Goal: Task Accomplishment & Management: Use online tool/utility

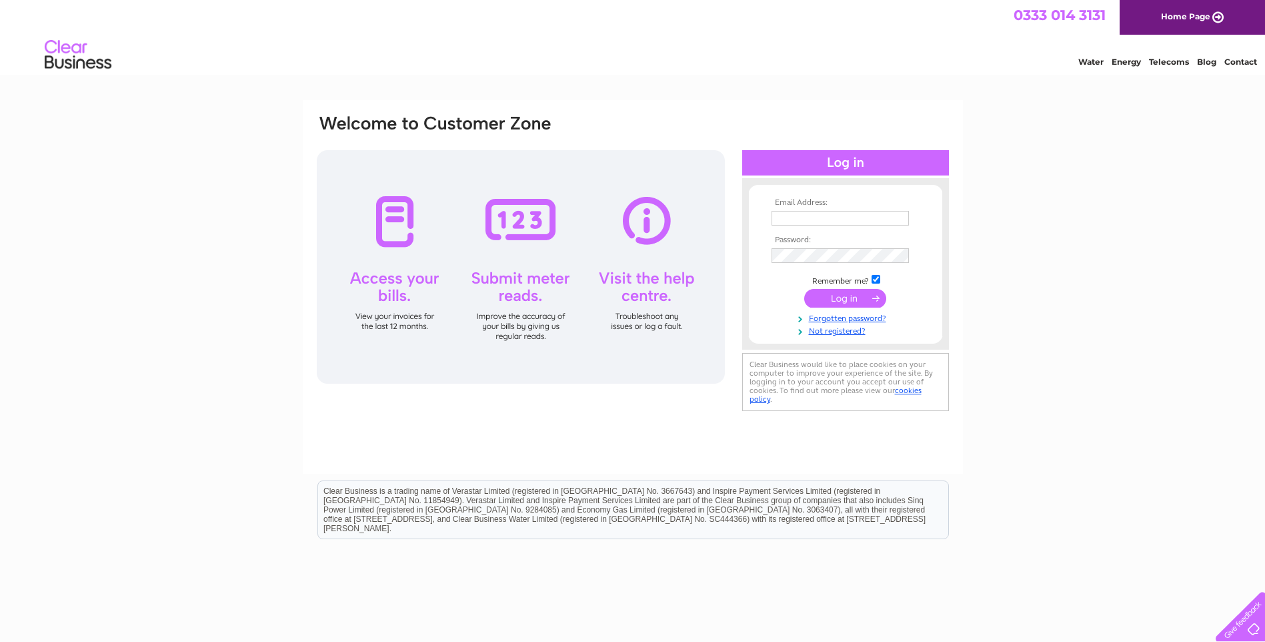
type input "seanturnbull05@aol.com"
click at [839, 289] on input "submit" at bounding box center [845, 298] width 82 height 19
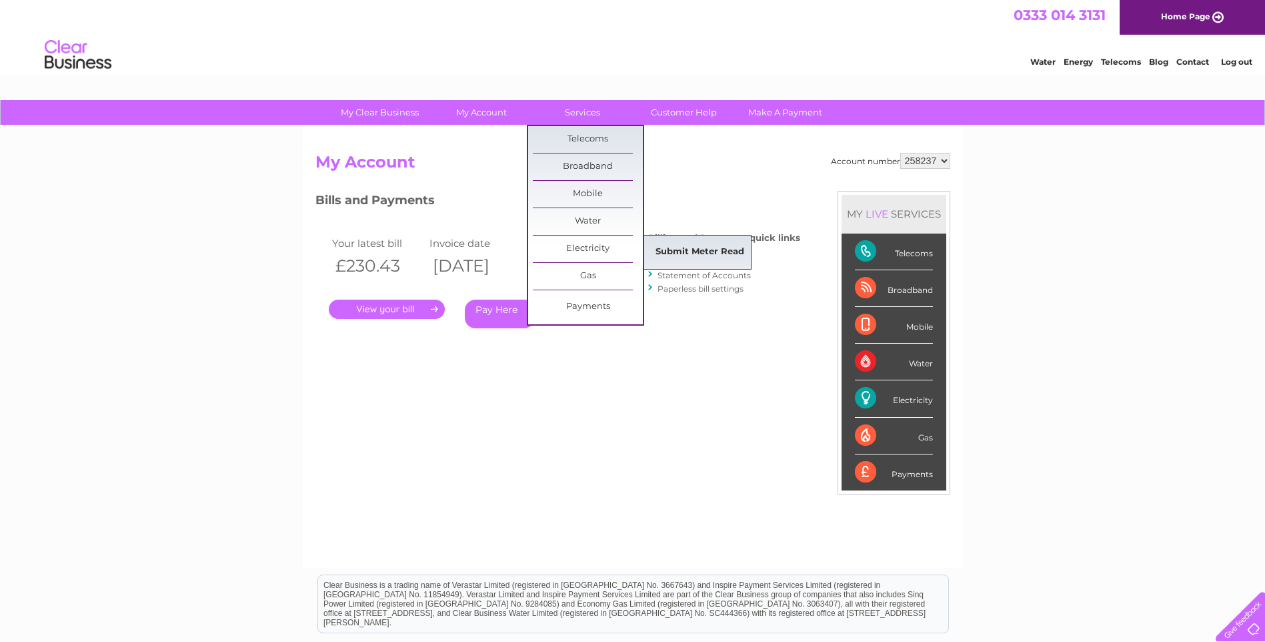
click at [683, 262] on link "Submit Meter Read" at bounding box center [700, 252] width 110 height 27
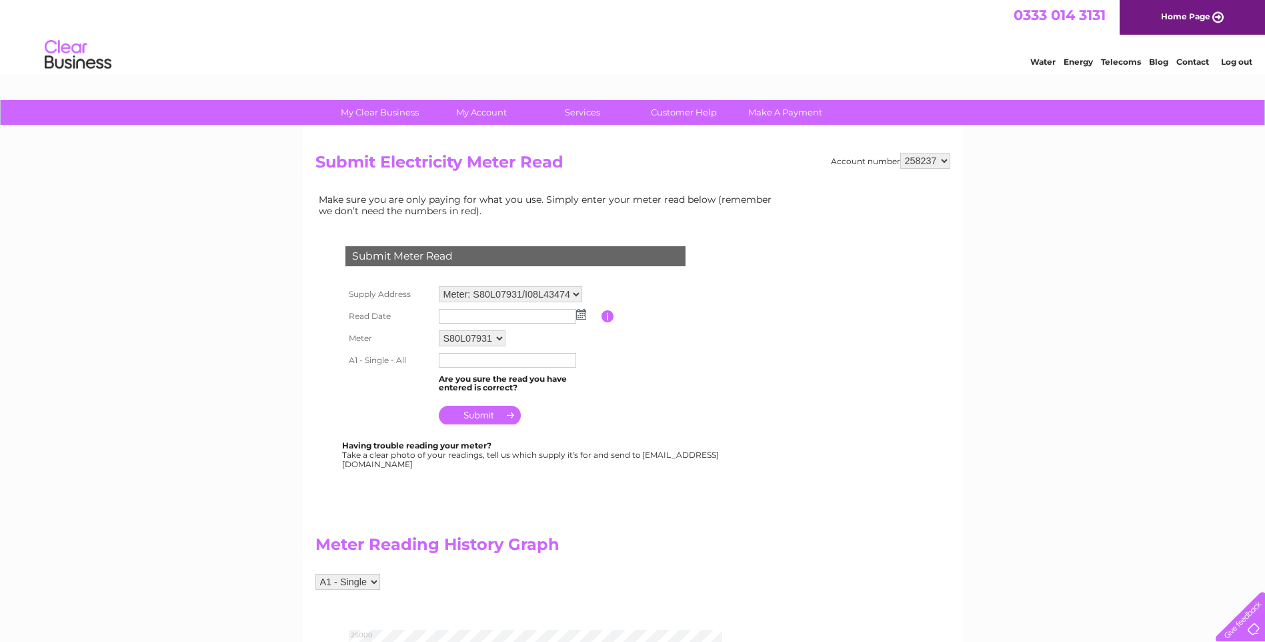
click at [580, 319] on img at bounding box center [581, 314] width 10 height 11
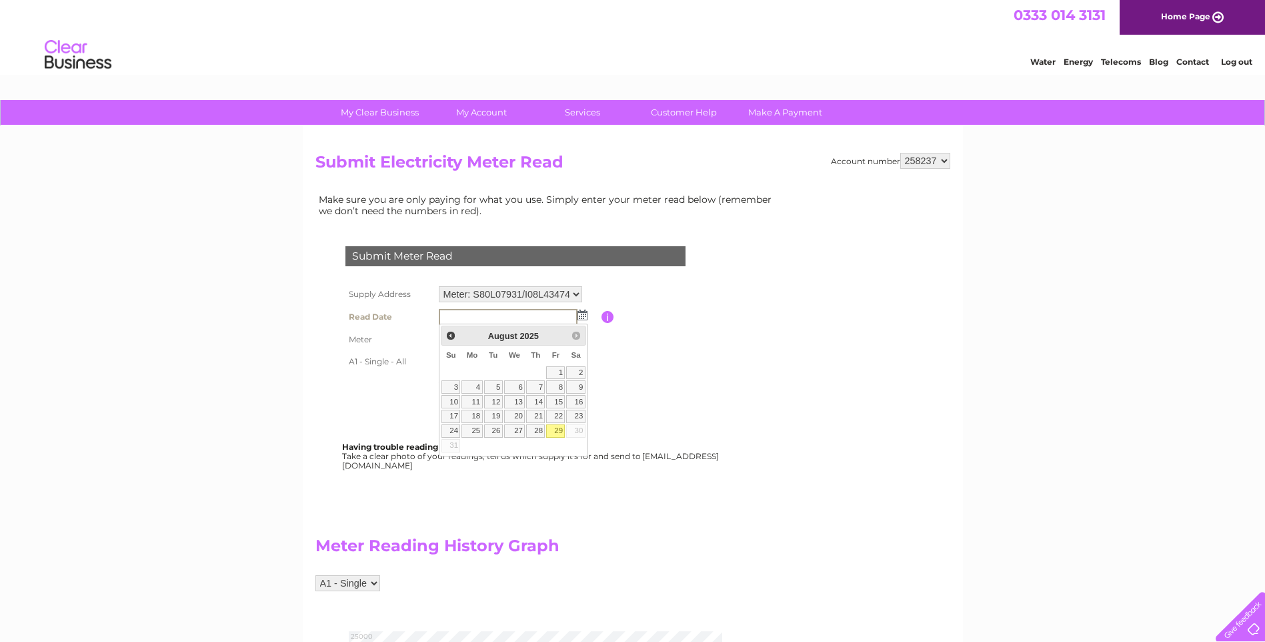
click at [557, 432] on link "29" at bounding box center [555, 430] width 19 height 13
type input "2025/08/29"
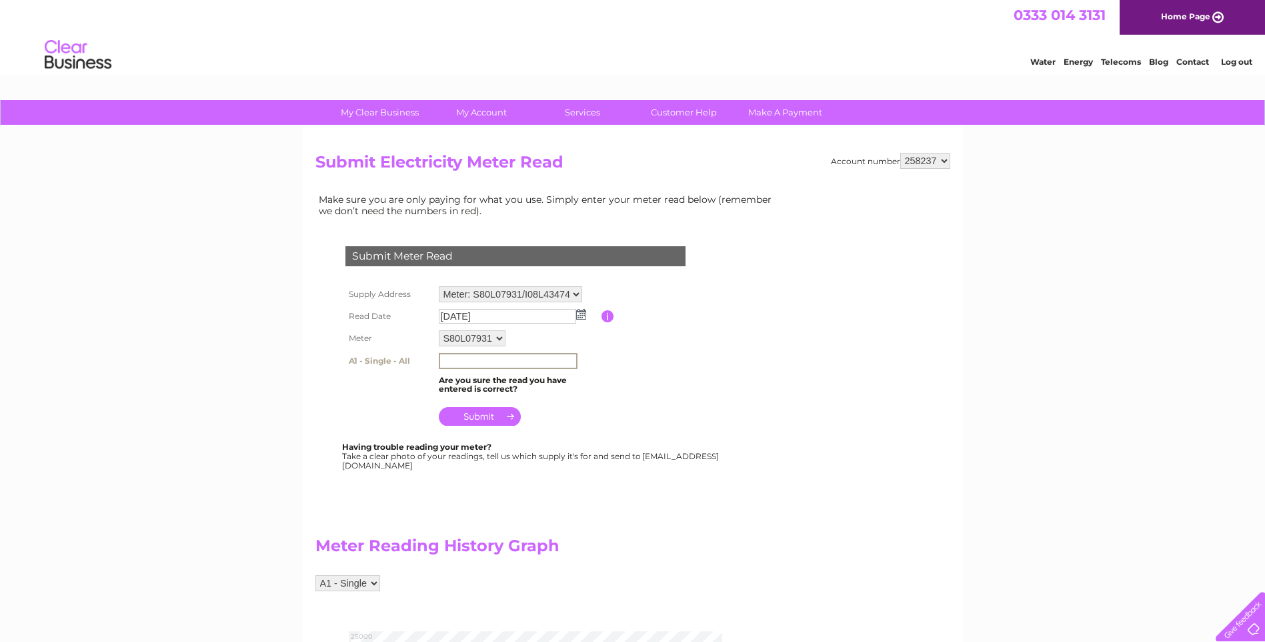
click at [532, 360] on input "text" at bounding box center [508, 361] width 139 height 16
type input "24740"
click at [494, 416] on input "submit" at bounding box center [480, 416] width 82 height 19
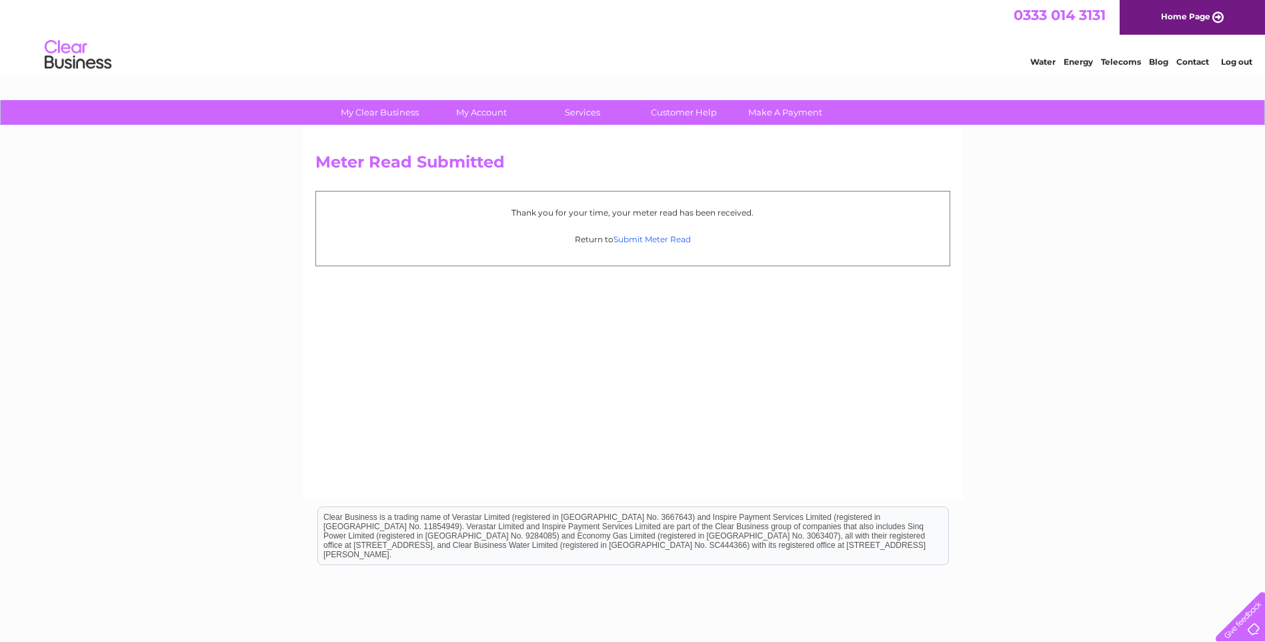
click at [652, 239] on link "Submit Meter Read" at bounding box center [652, 239] width 77 height 10
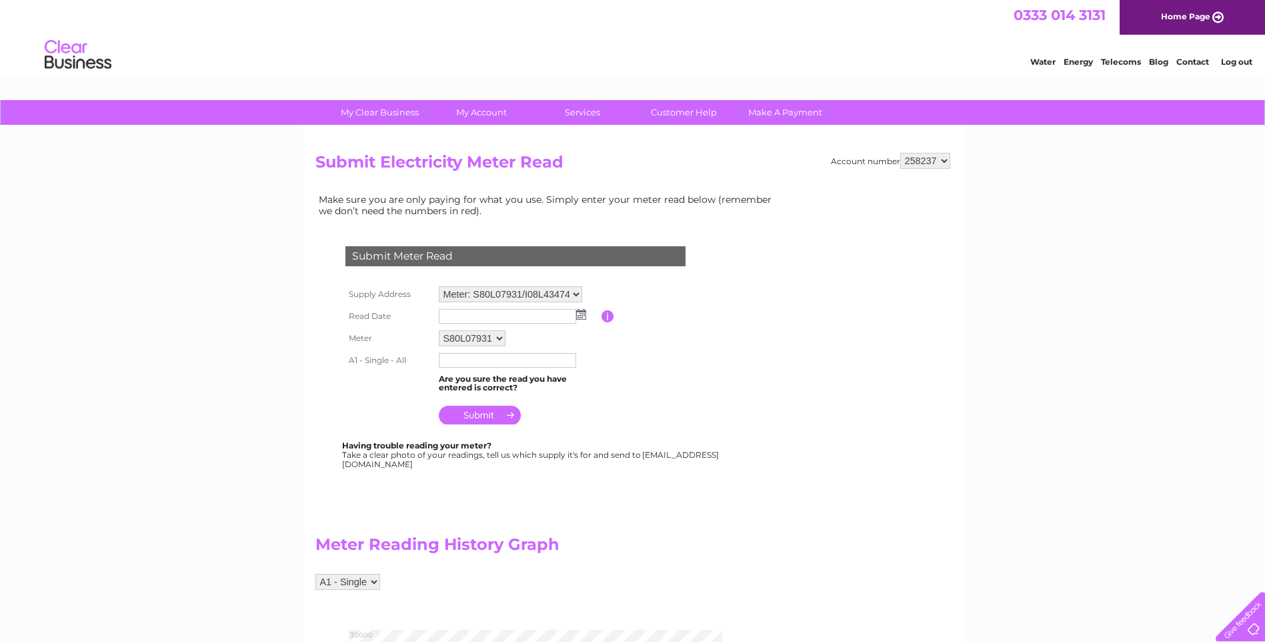
click at [504, 335] on select "S80L07931 I08L43474 S80L07900" at bounding box center [472, 338] width 67 height 16
select select "172892"
click at [439, 330] on select "S80L07931 I08L43474 S80L07900" at bounding box center [473, 338] width 68 height 17
click at [581, 313] on img at bounding box center [581, 314] width 10 height 11
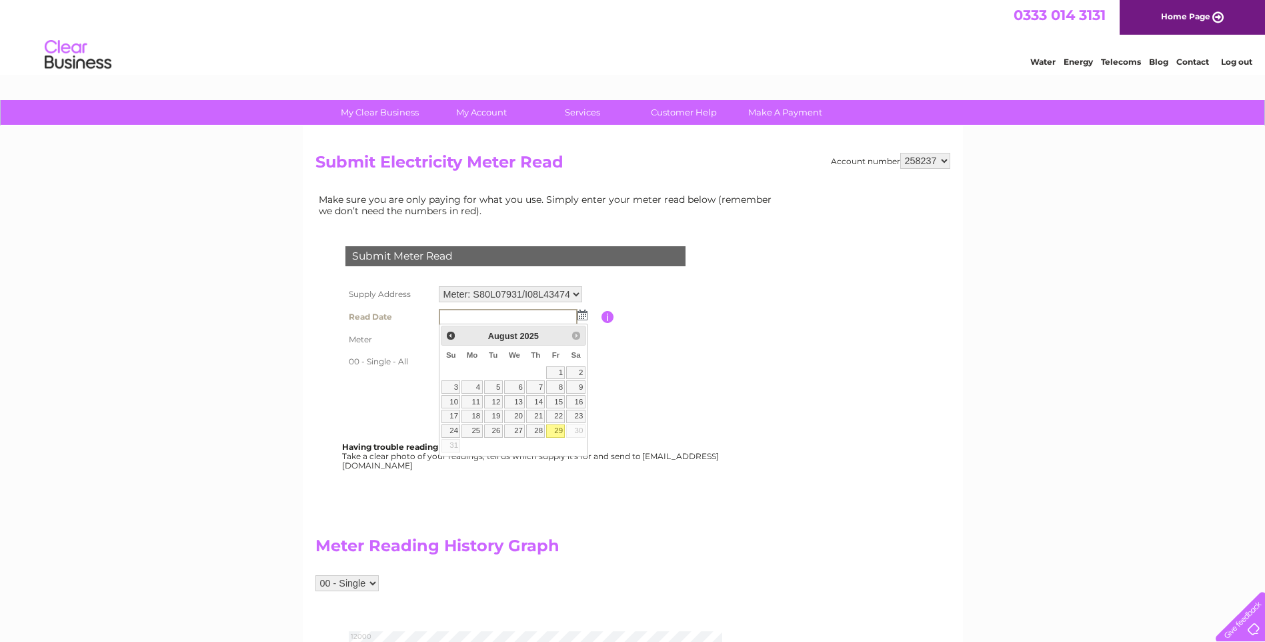
click at [559, 429] on link "29" at bounding box center [555, 430] width 19 height 13
type input "2025/08/29"
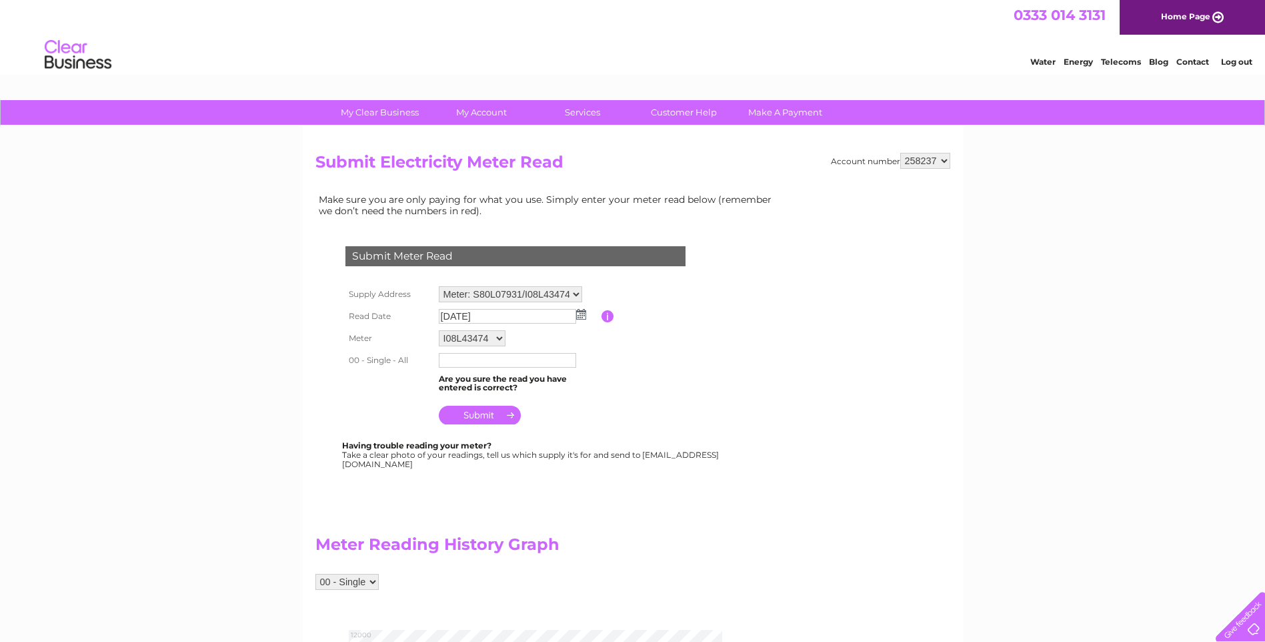
click at [539, 356] on input "text" at bounding box center [507, 360] width 137 height 15
type input "11818"
click at [501, 414] on input "submit" at bounding box center [480, 416] width 82 height 19
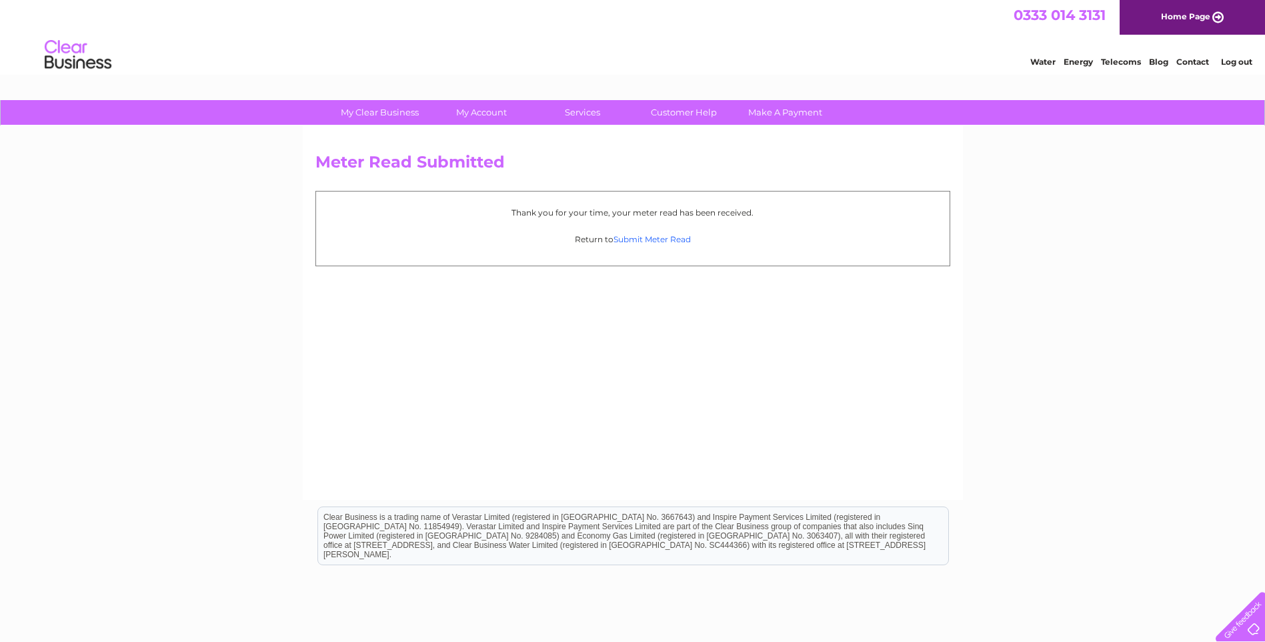
click at [658, 237] on link "Submit Meter Read" at bounding box center [652, 239] width 77 height 10
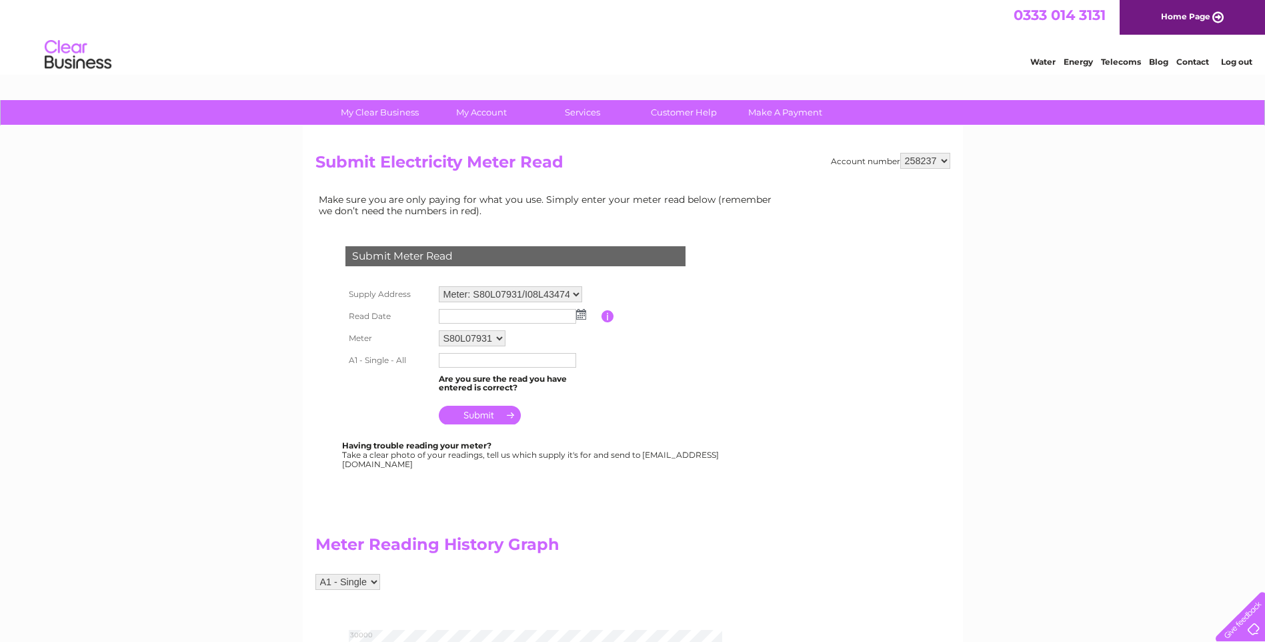
click at [582, 317] on img at bounding box center [581, 314] width 10 height 11
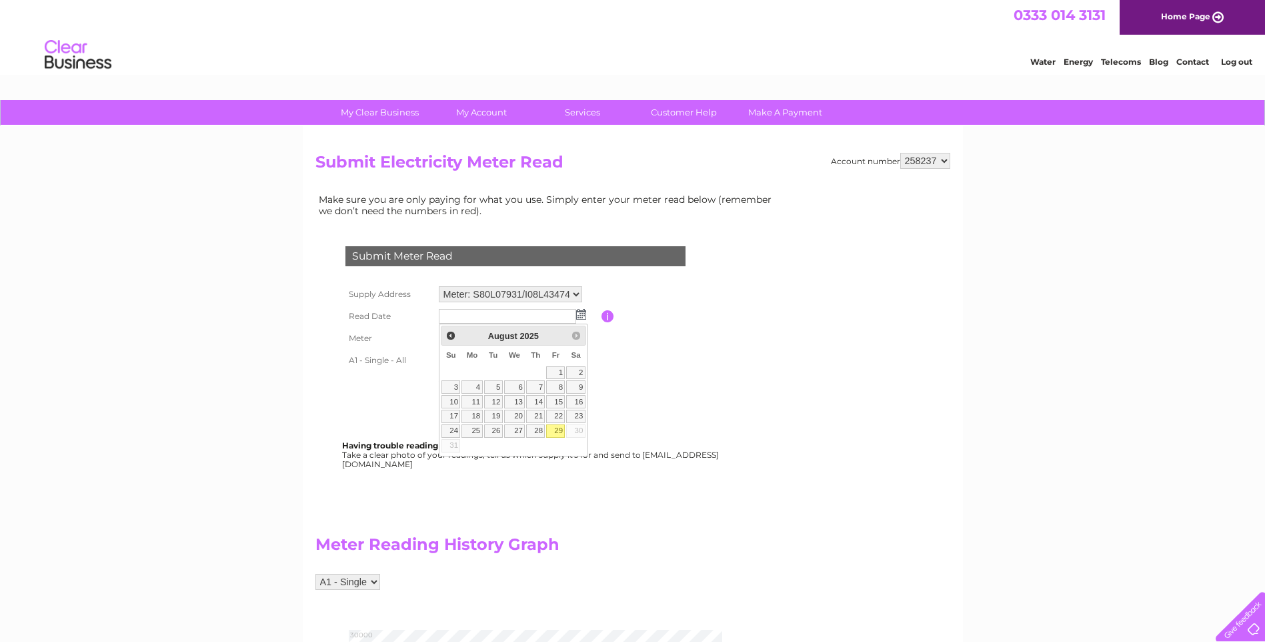
click at [554, 426] on link "29" at bounding box center [555, 430] width 19 height 13
type input "2025/08/29"
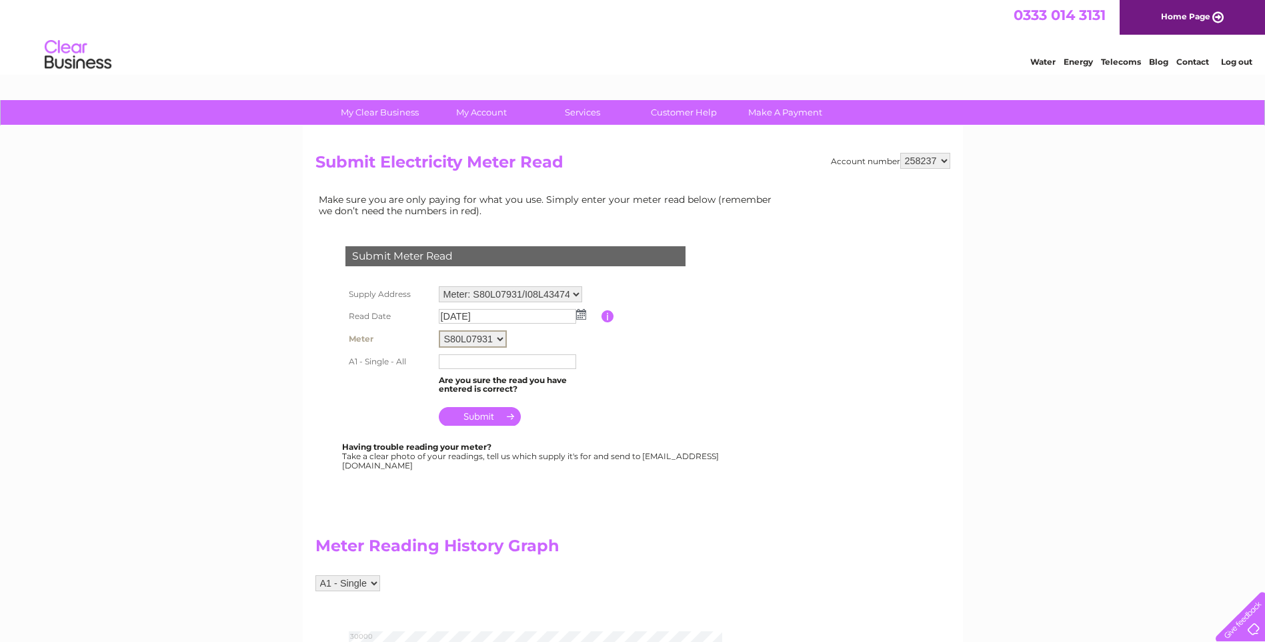
click at [501, 335] on select "S80L07931 I08L43474 S80L07900" at bounding box center [473, 338] width 68 height 17
select select "172894"
click at [439, 330] on select "S80L07931 I08L43474 S80L07900" at bounding box center [473, 338] width 68 height 17
click at [582, 313] on img at bounding box center [581, 314] width 10 height 11
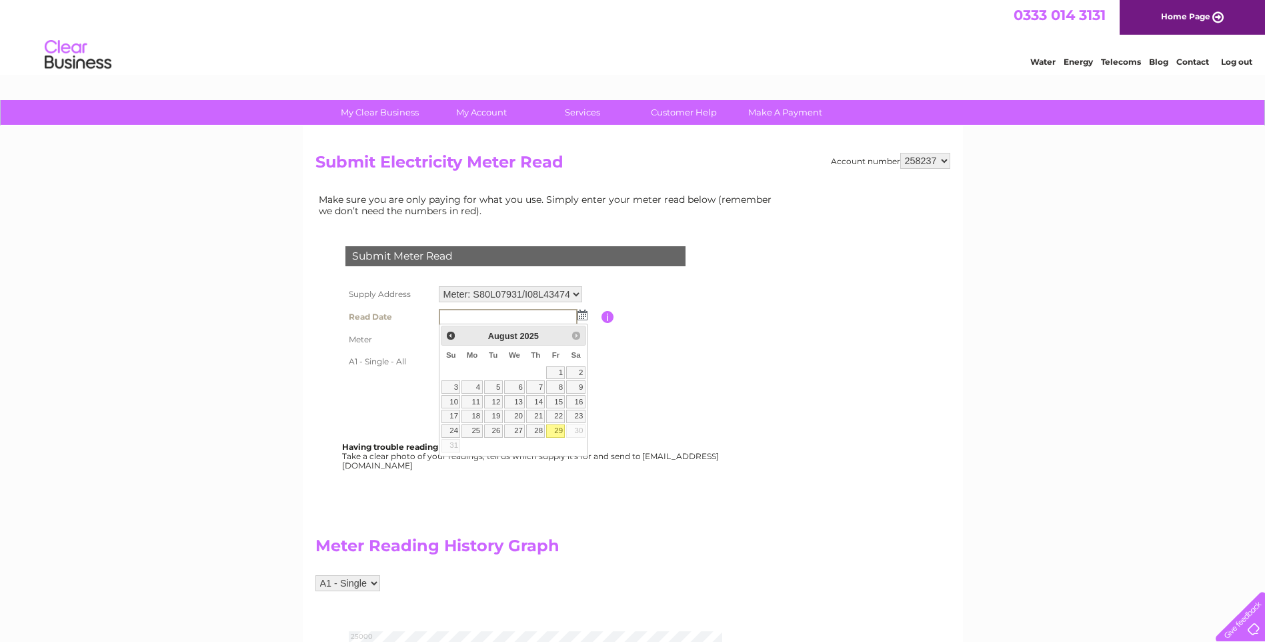
click at [559, 429] on link "29" at bounding box center [555, 430] width 19 height 13
type input "2025/08/29"
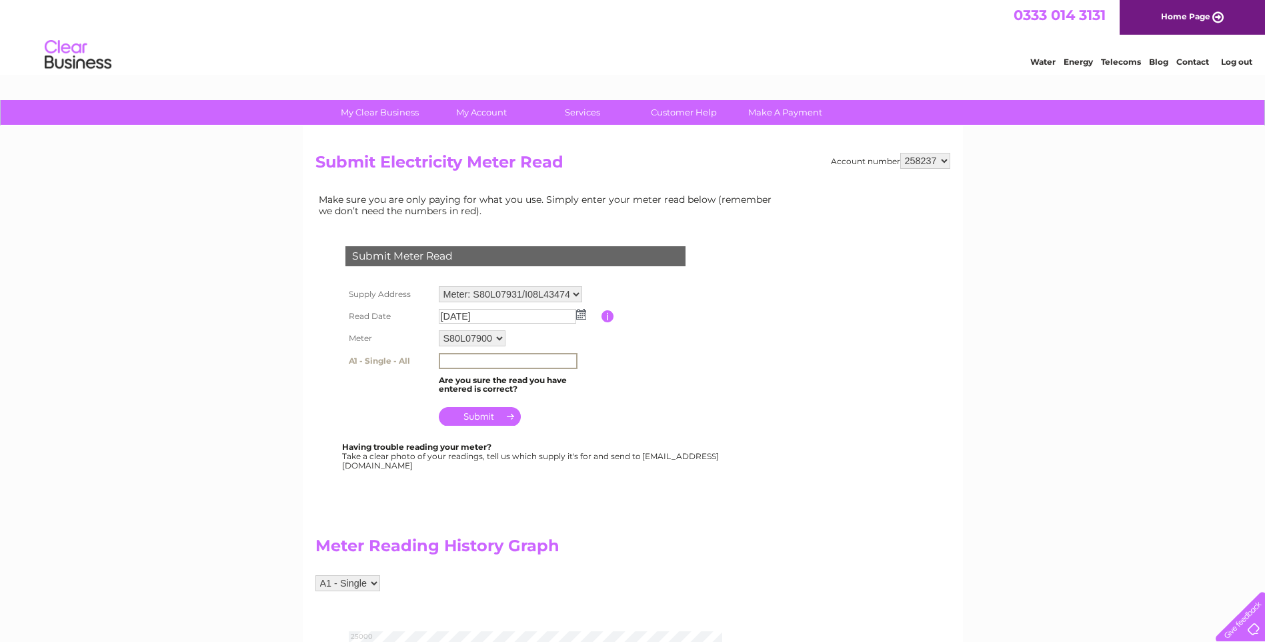
click at [547, 359] on input "text" at bounding box center [508, 361] width 139 height 16
type input "24180"
click at [474, 421] on input "submit" at bounding box center [480, 416] width 82 height 19
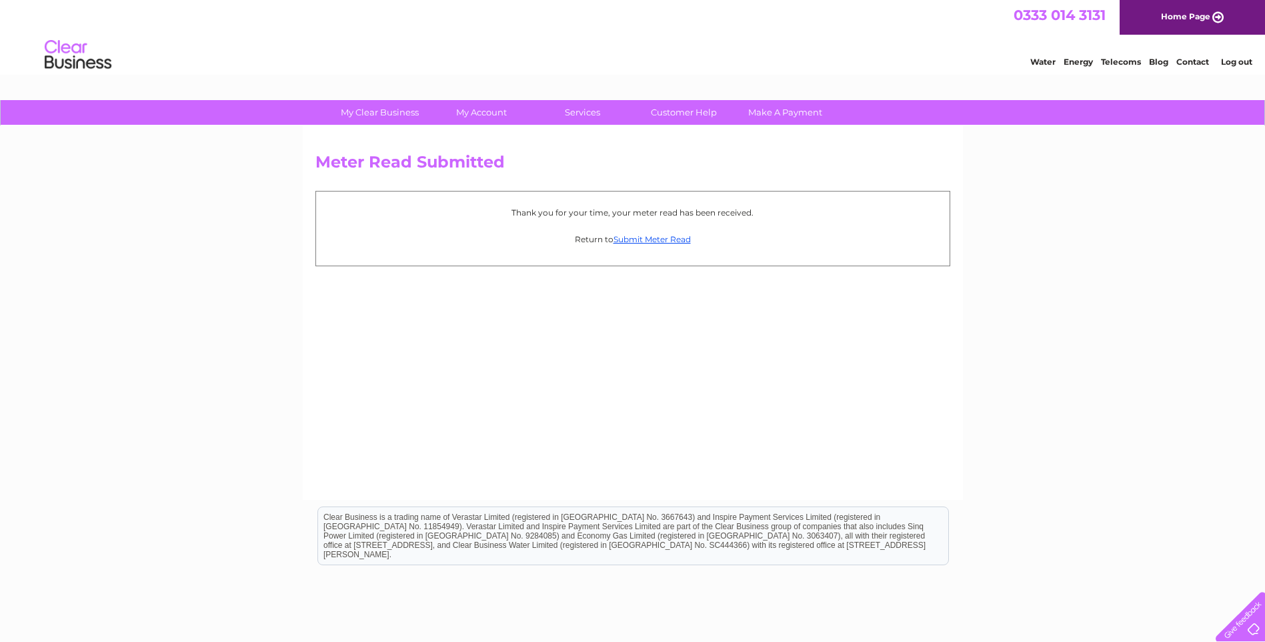
click at [1239, 61] on link "Log out" at bounding box center [1236, 62] width 31 height 10
